Goal: Task Accomplishment & Management: Use online tool/utility

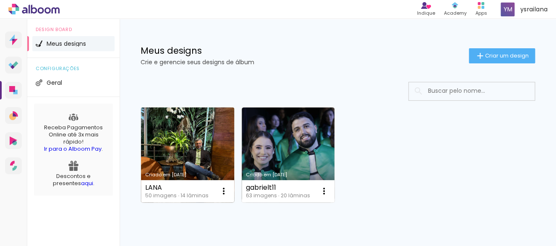
click at [183, 152] on link "Criado em [DATE]" at bounding box center [187, 154] width 93 height 95
